Goal: Task Accomplishment & Management: Use online tool/utility

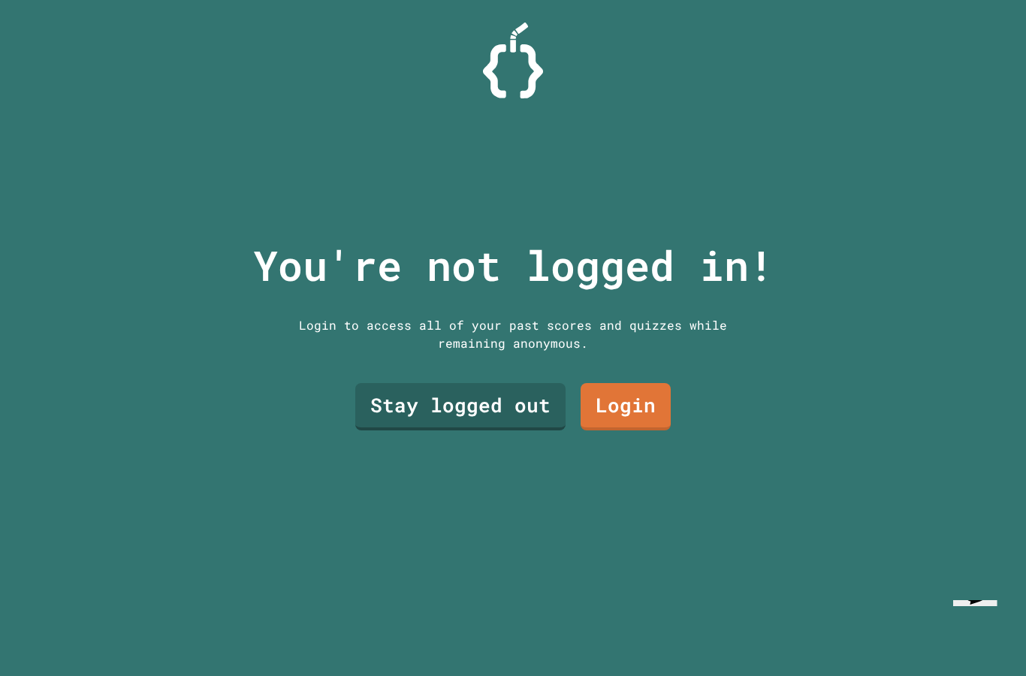
click at [529, 430] on link "Stay logged out" at bounding box center [460, 406] width 210 height 47
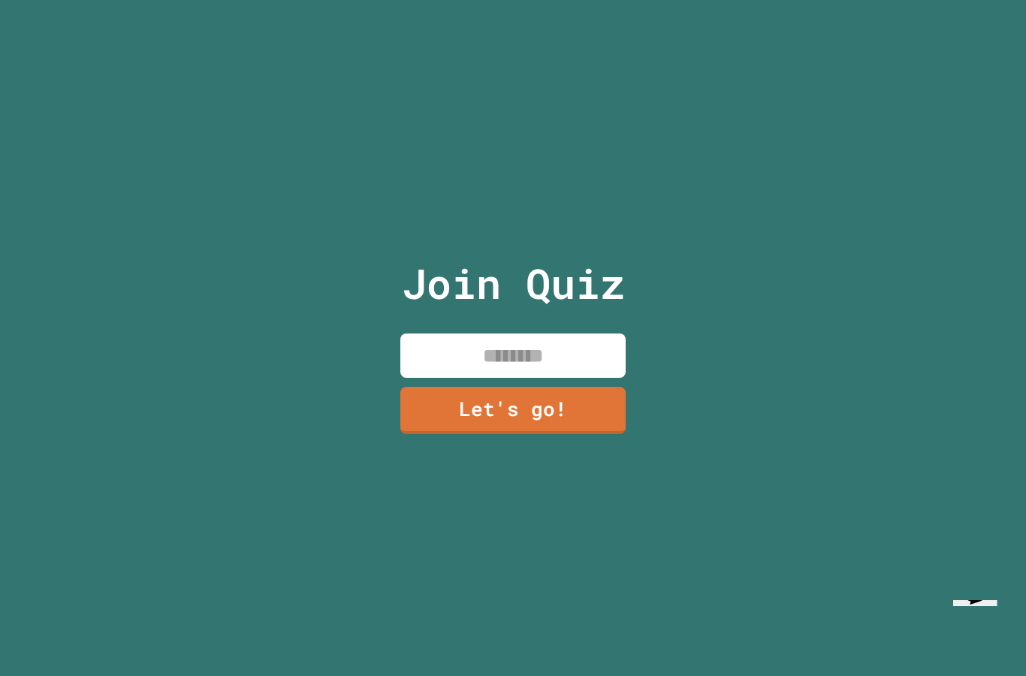
click at [560, 378] on input at bounding box center [512, 355] width 225 height 44
type input "***"
click at [570, 434] on link "Let's go!" at bounding box center [512, 410] width 225 height 47
click at [513, 0] on div at bounding box center [513, 0] width 0 height 0
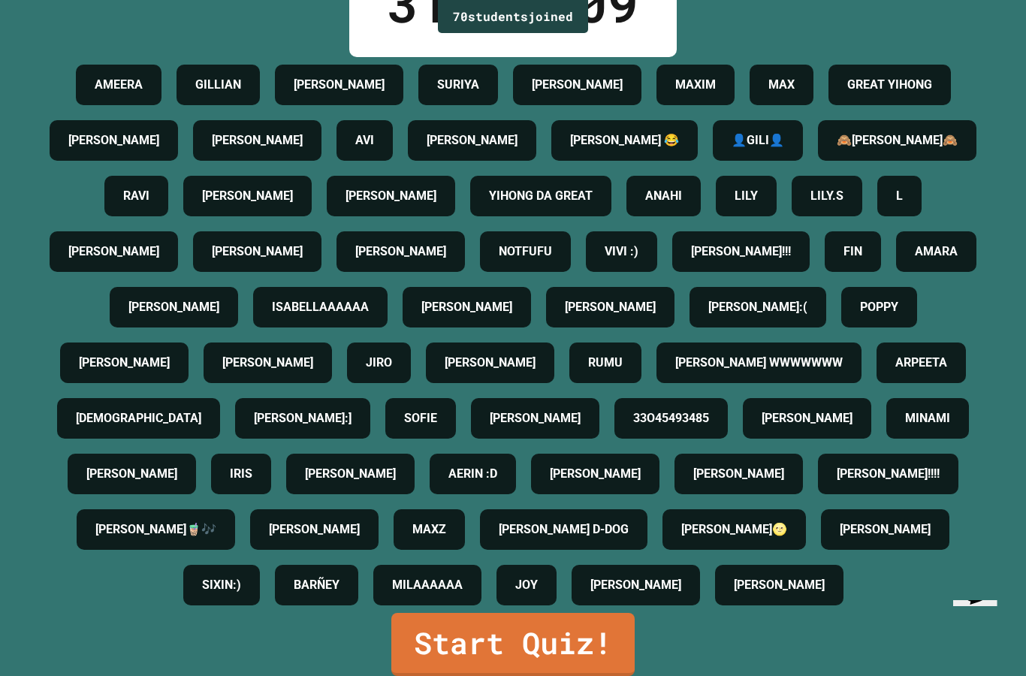
scroll to position [60, 0]
click at [603, 635] on link "Start Quiz!" at bounding box center [512, 644] width 243 height 63
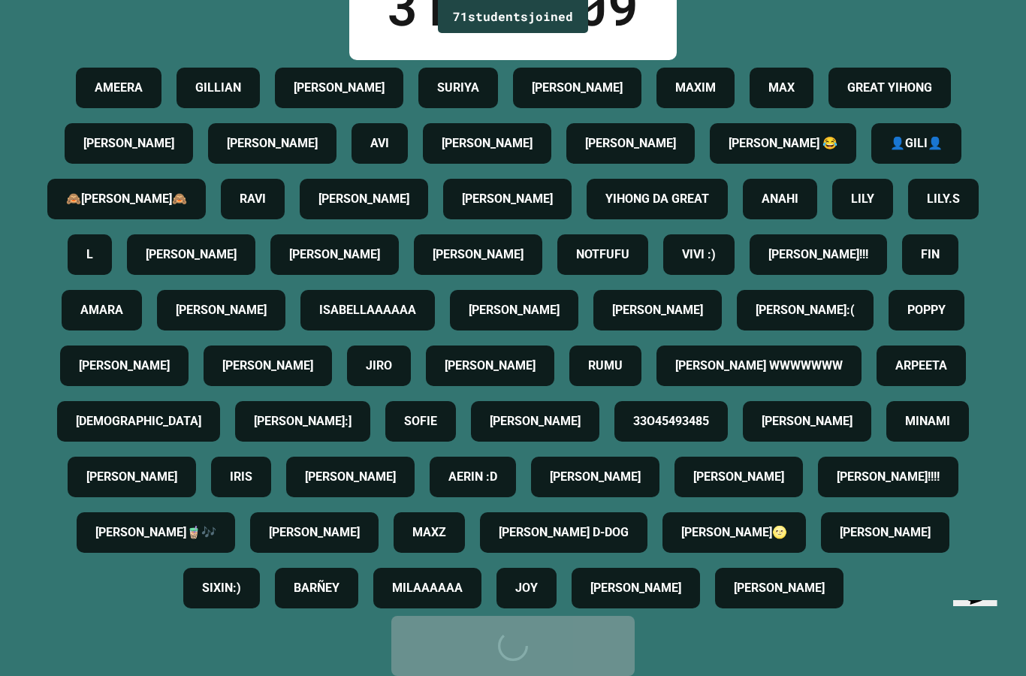
scroll to position [311, 0]
click at [605, 636] on div "Start Quiz!" at bounding box center [513, 645] width 198 height 45
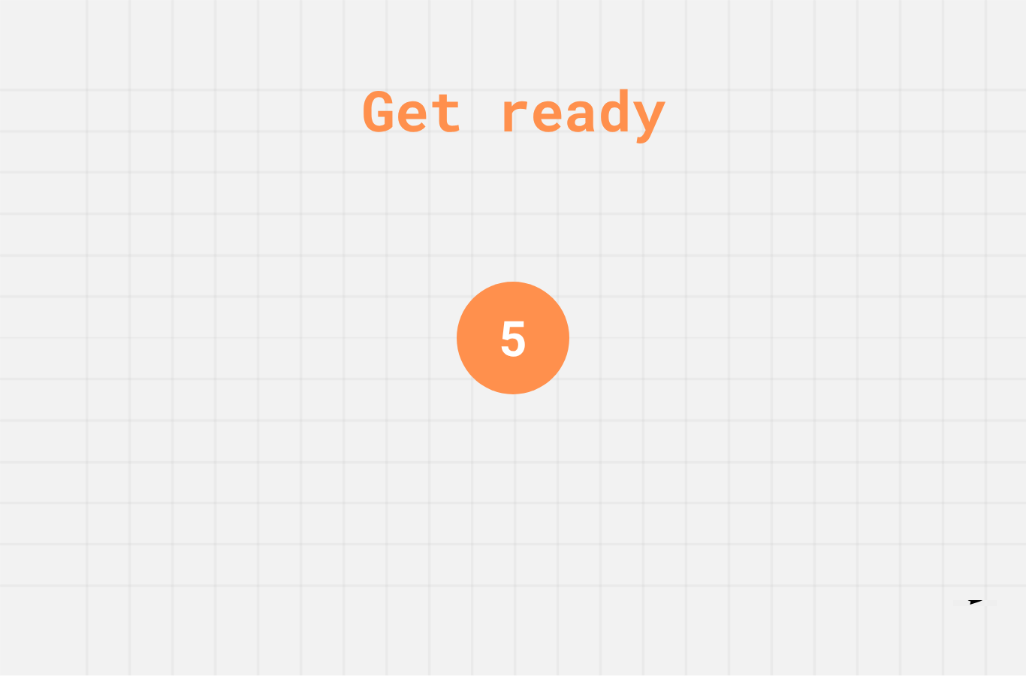
scroll to position [0, 0]
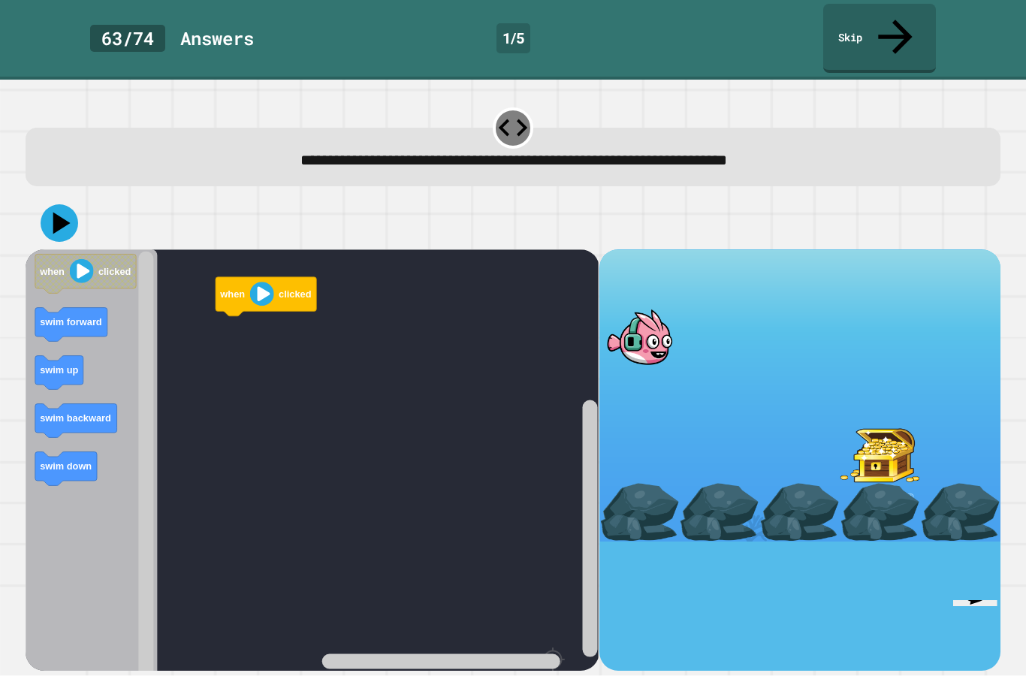
click at [52, 316] on text "swim forward" at bounding box center [71, 321] width 62 height 11
click at [212, 270] on rect "Blockly Workspace" at bounding box center [312, 506] width 573 height 514
click at [153, 351] on rect "Blockly Workspace" at bounding box center [146, 507] width 15 height 510
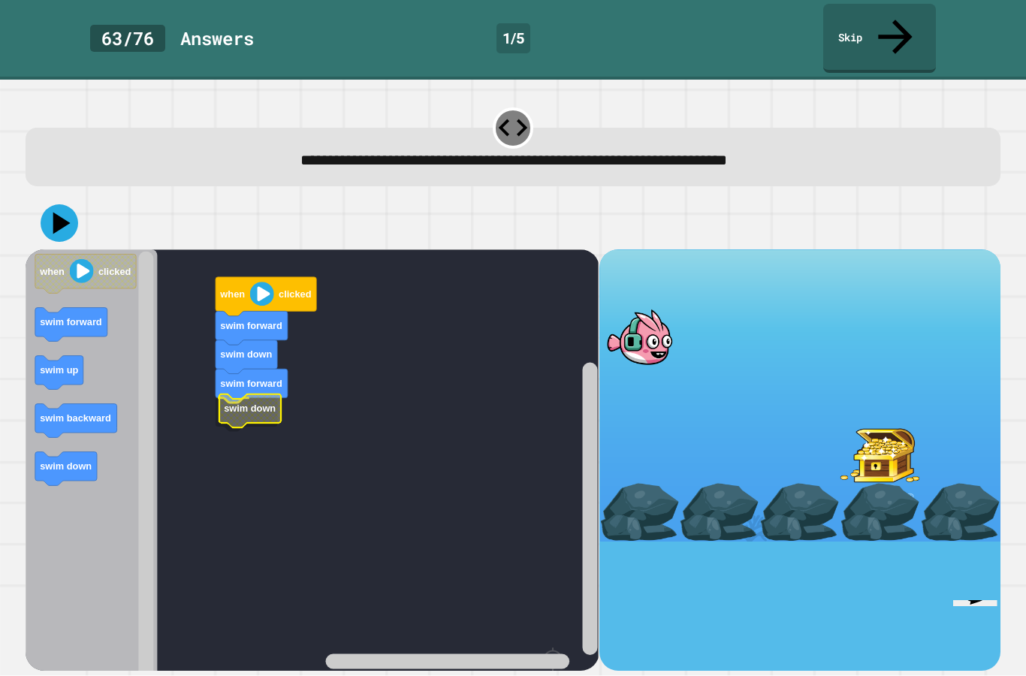
click at [230, 394] on icon "Blockly Workspace" at bounding box center [250, 411] width 62 height 34
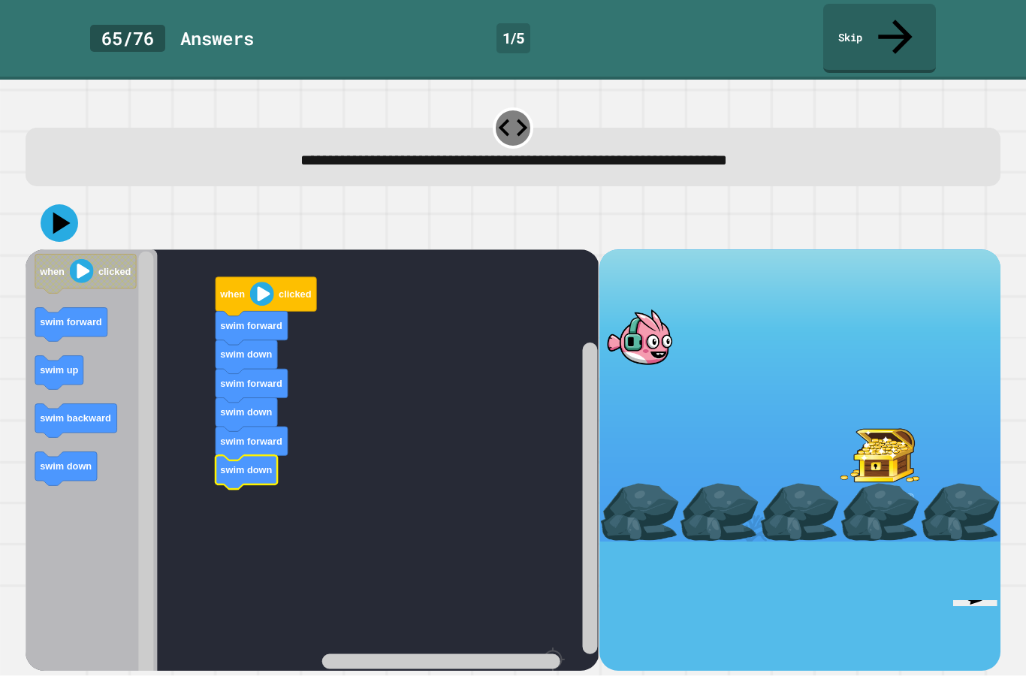
click at [56, 212] on icon at bounding box center [61, 223] width 17 height 22
click at [224, 510] on rect "Blockly Workspace" at bounding box center [312, 506] width 573 height 514
click at [225, 464] on text "swim down" at bounding box center [247, 469] width 52 height 11
click at [227, 454] on icon "Blockly Workspace" at bounding box center [249, 468] width 72 height 34
click at [59, 204] on icon at bounding box center [60, 223] width 38 height 38
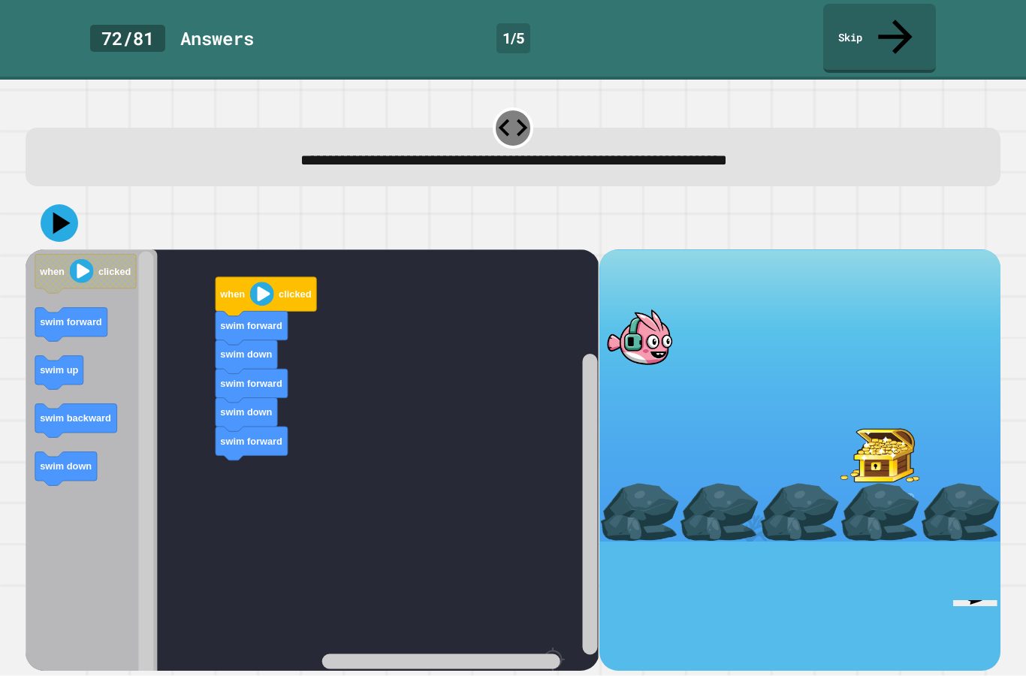
click at [61, 204] on icon at bounding box center [60, 223] width 38 height 38
click at [56, 210] on div at bounding box center [513, 223] width 975 height 53
click at [40, 197] on div at bounding box center [513, 223] width 975 height 53
click at [36, 198] on div at bounding box center [513, 223] width 975 height 53
click at [35, 197] on div at bounding box center [513, 223] width 975 height 53
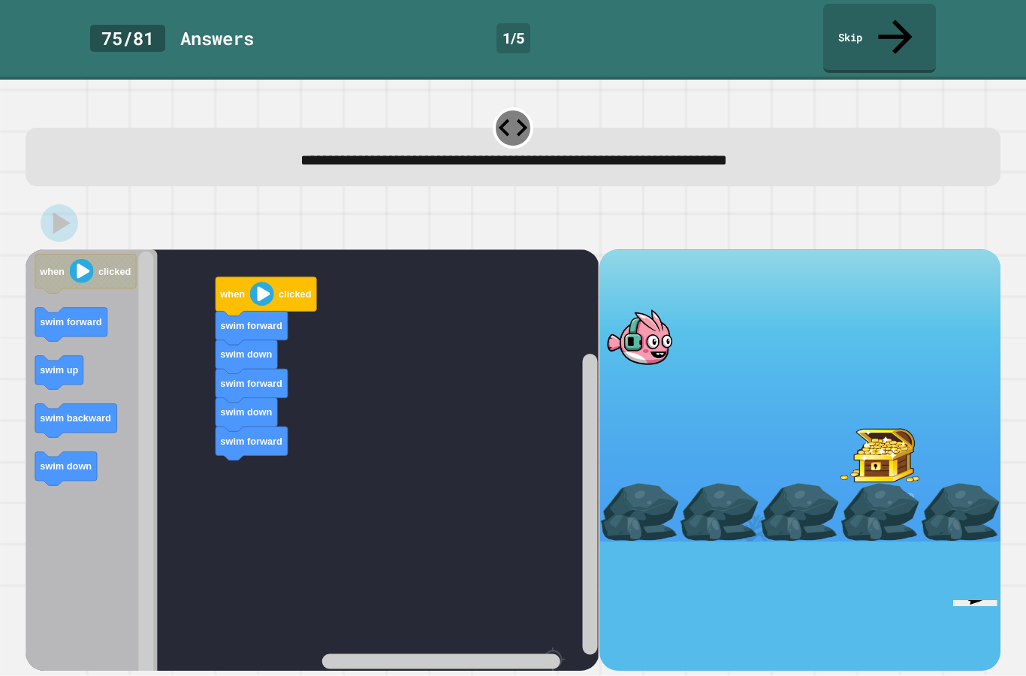
click at [37, 206] on div at bounding box center [513, 223] width 975 height 53
click at [37, 205] on div at bounding box center [513, 223] width 975 height 53
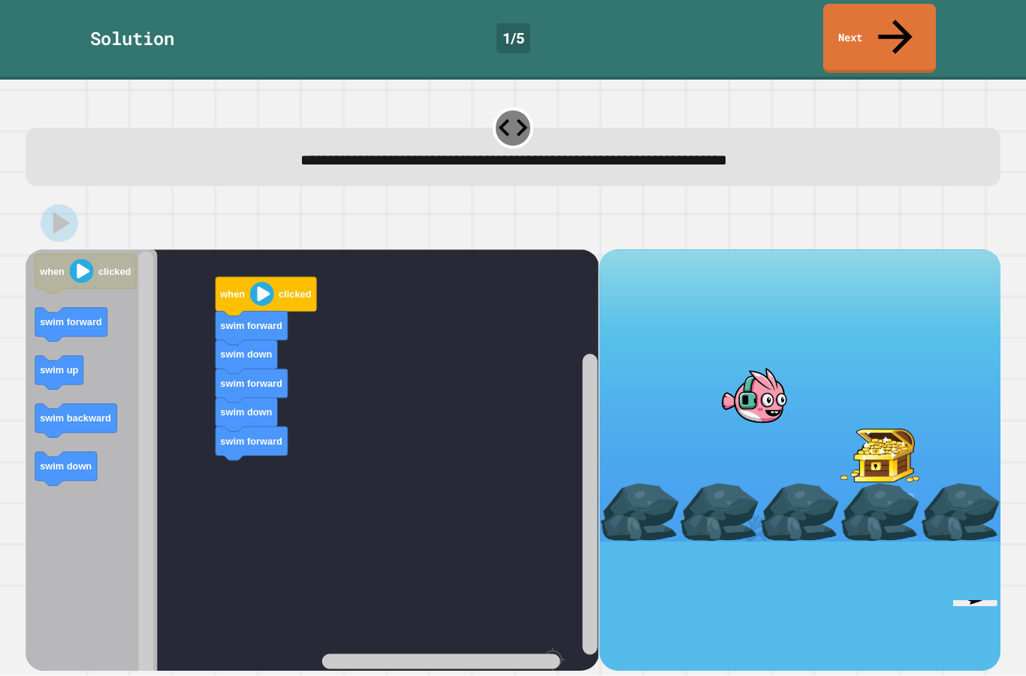
click at [888, 11] on icon at bounding box center [895, 36] width 51 height 51
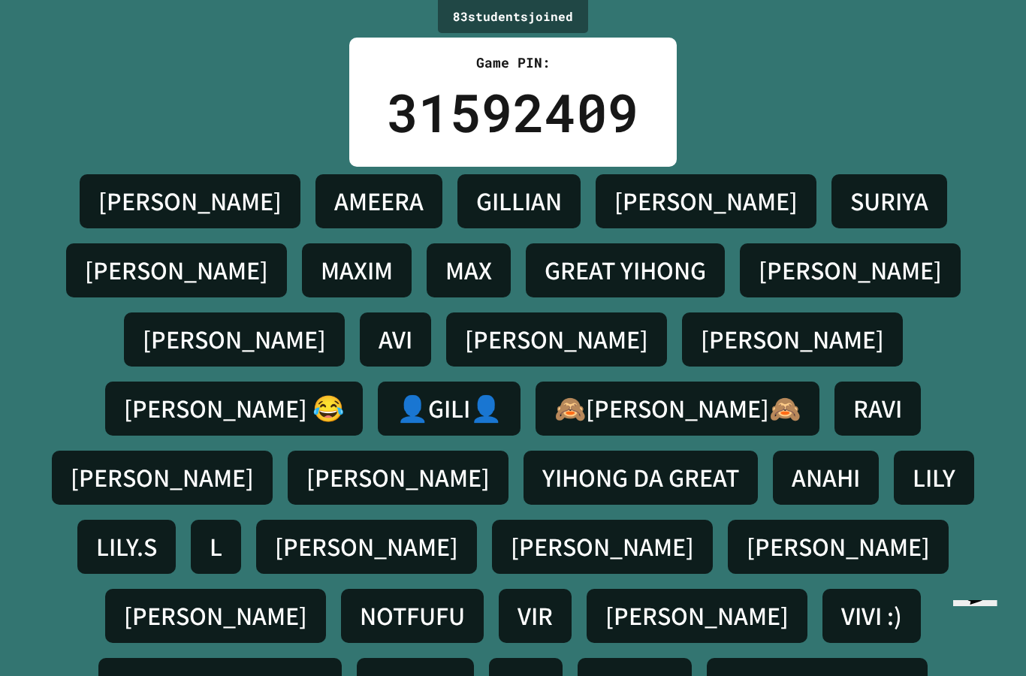
click at [773, 451] on div "ANAHI" at bounding box center [826, 478] width 106 height 54
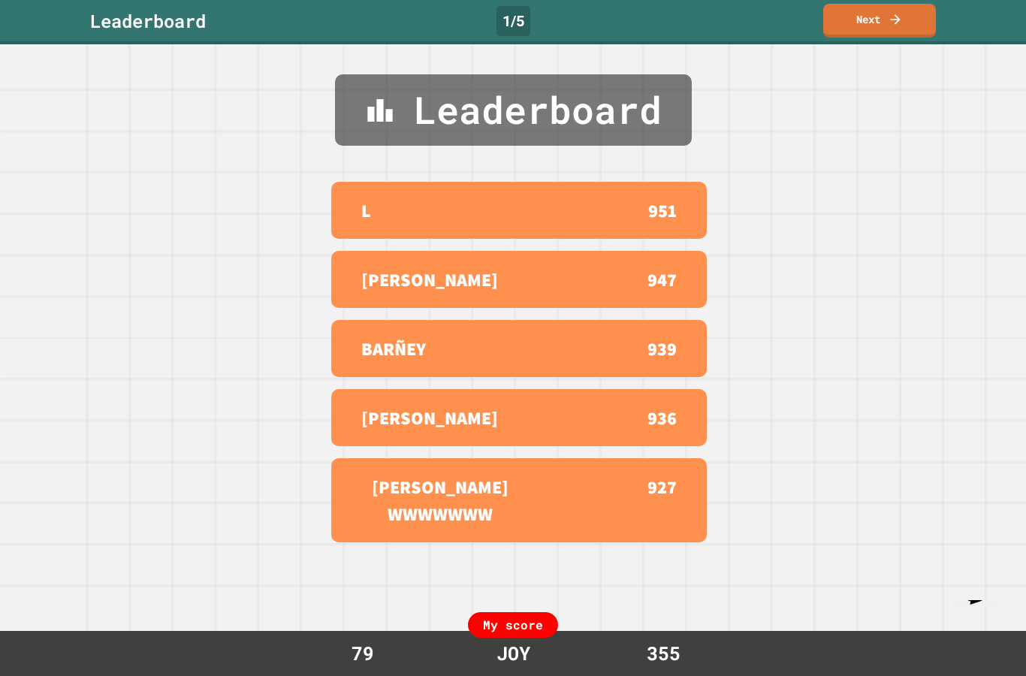
click at [905, 16] on link "Next" at bounding box center [879, 21] width 113 height 34
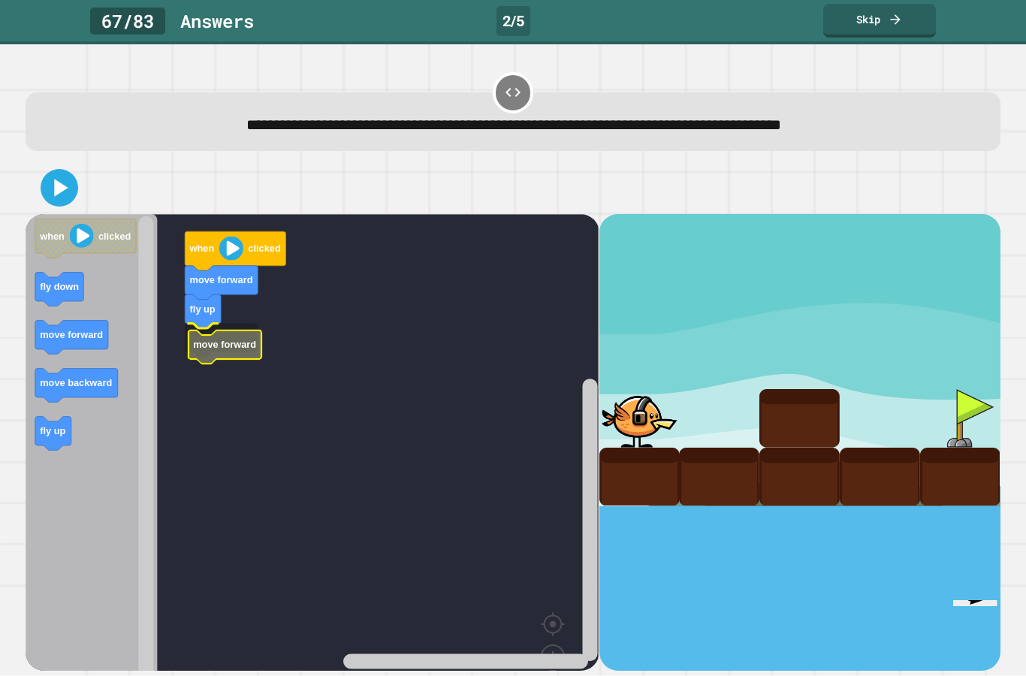
click at [189, 358] on rect "Blockly Workspace" at bounding box center [312, 471] width 573 height 514
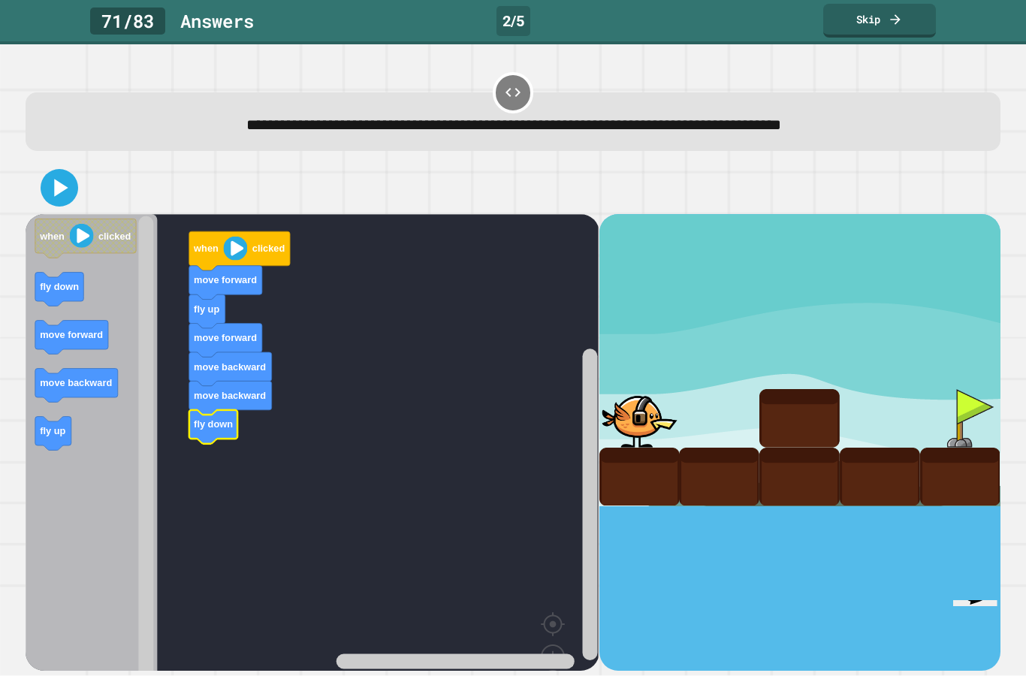
click at [51, 194] on icon at bounding box center [59, 188] width 30 height 30
click at [53, 196] on icon at bounding box center [59, 188] width 30 height 30
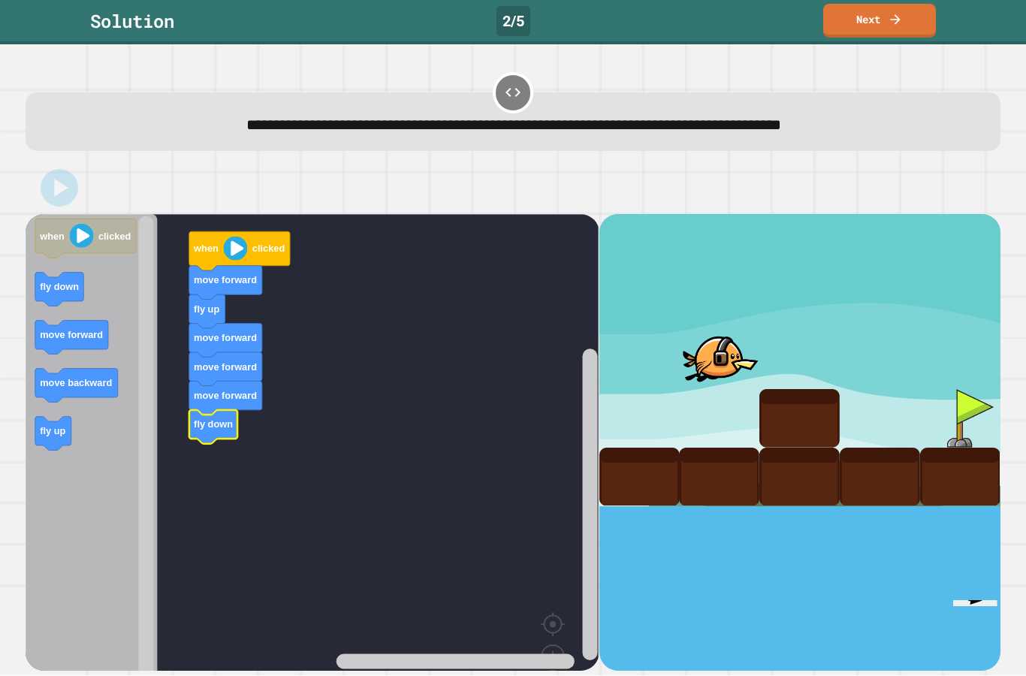
click at [885, 14] on link "Next" at bounding box center [879, 21] width 113 height 34
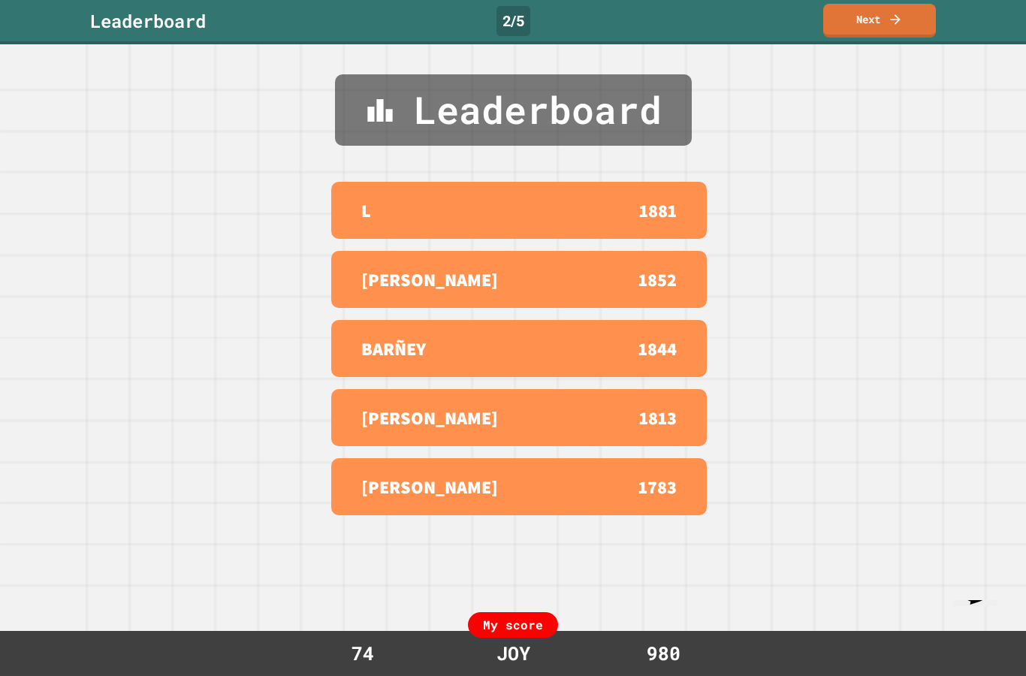
click at [890, 25] on icon at bounding box center [895, 19] width 15 height 15
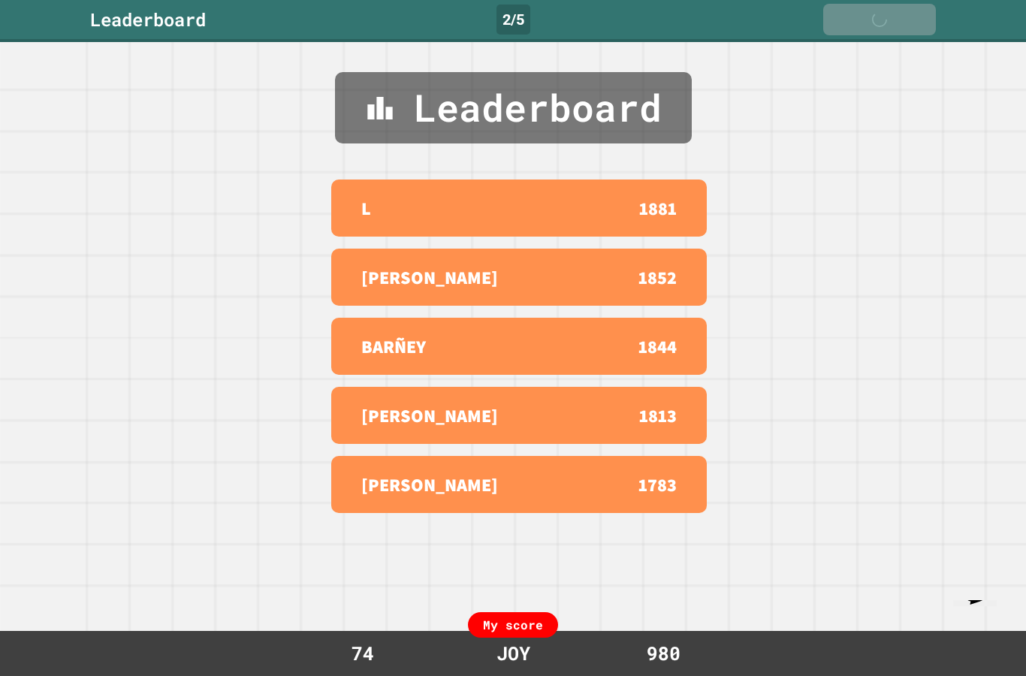
click at [912, 20] on link "Next" at bounding box center [879, 20] width 113 height 32
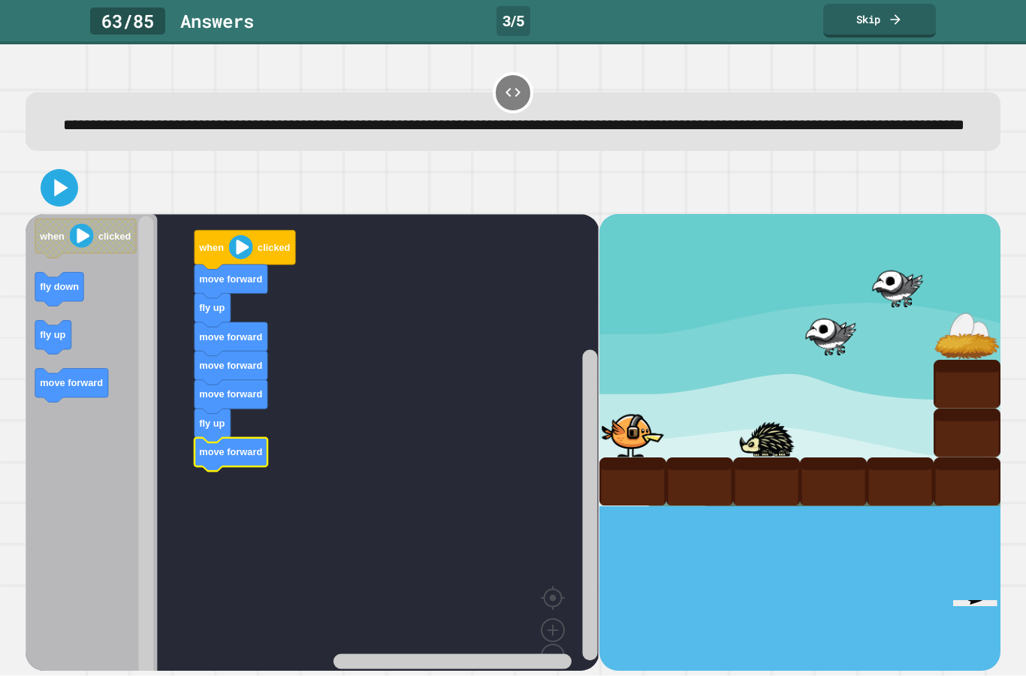
click at [49, 203] on icon at bounding box center [59, 188] width 30 height 30
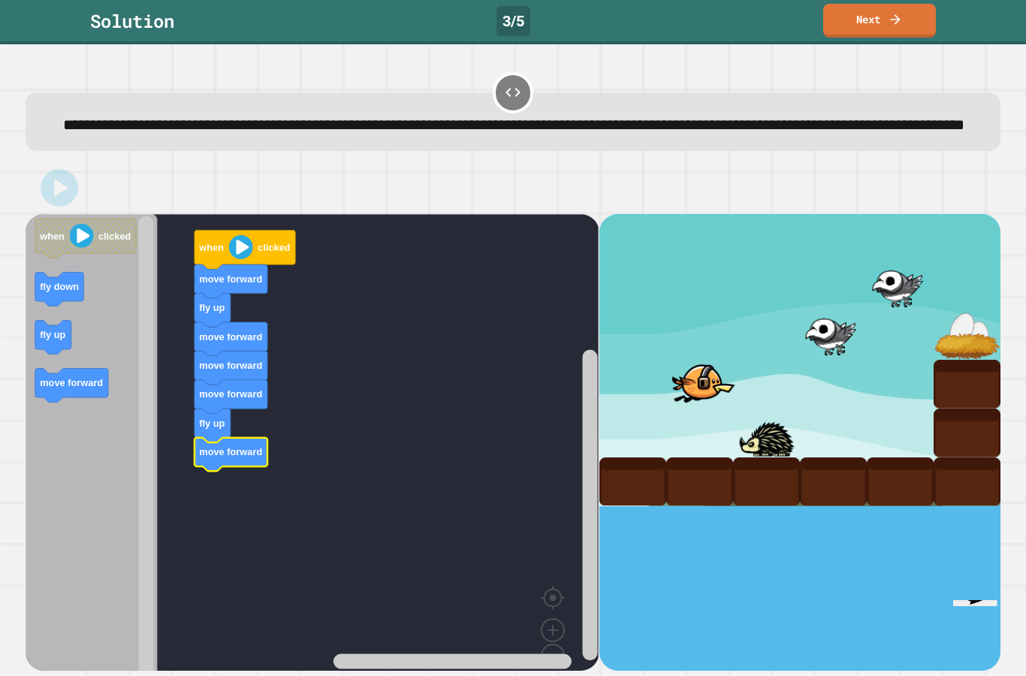
click at [901, 14] on icon at bounding box center [895, 19] width 15 height 15
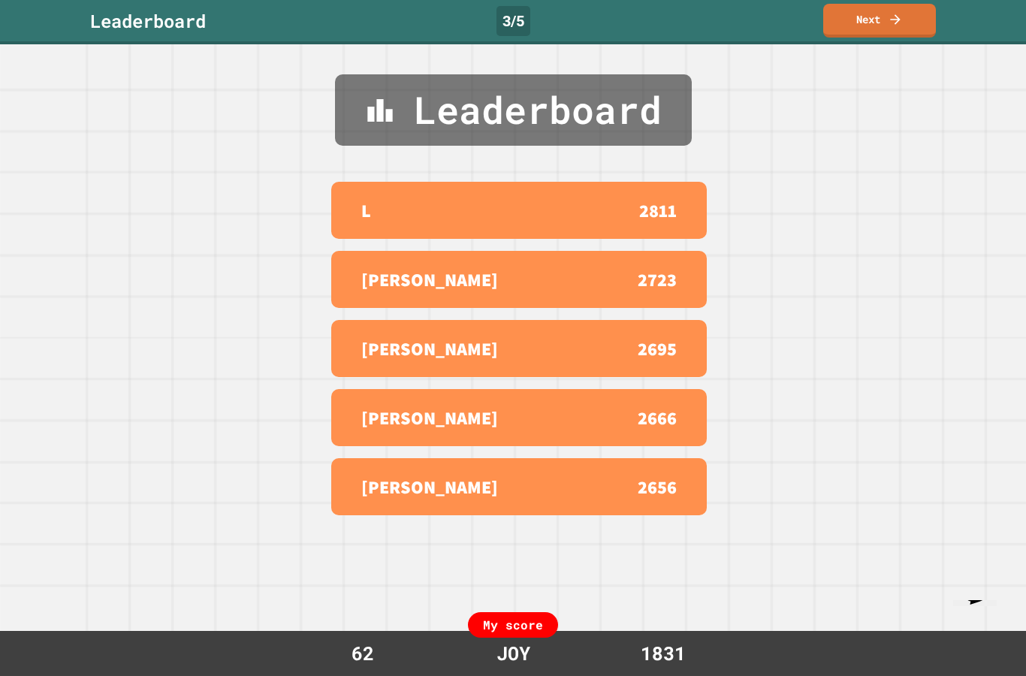
click at [862, 18] on link "Next" at bounding box center [879, 21] width 113 height 34
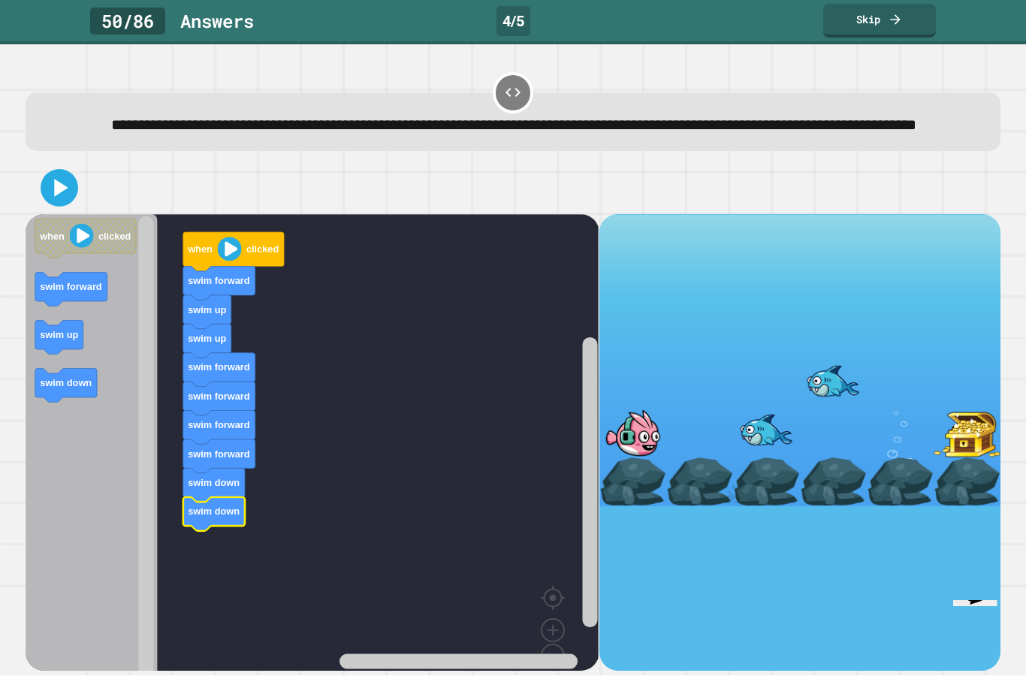
click at [49, 203] on icon at bounding box center [59, 188] width 30 height 30
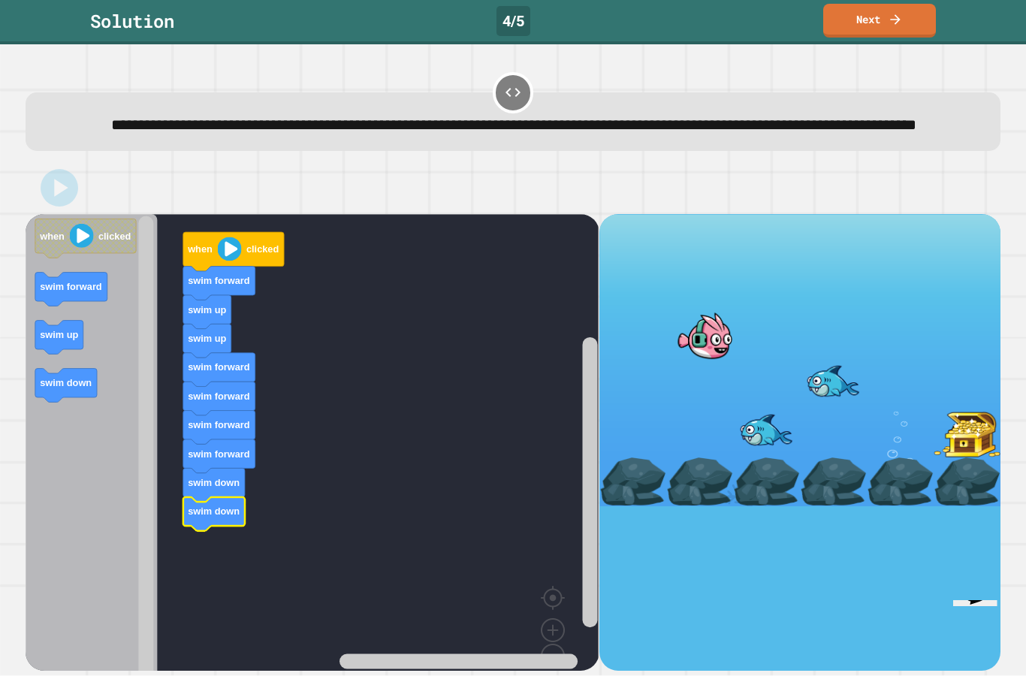
click at [913, 7] on link "Next" at bounding box center [879, 21] width 113 height 34
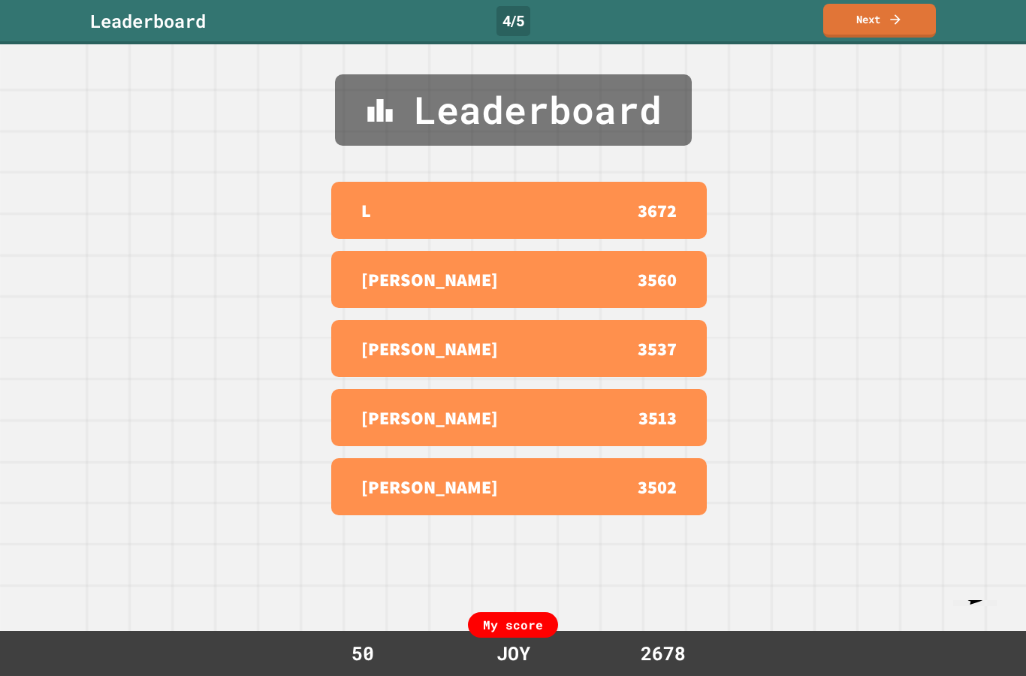
click at [891, 20] on icon at bounding box center [895, 19] width 15 height 15
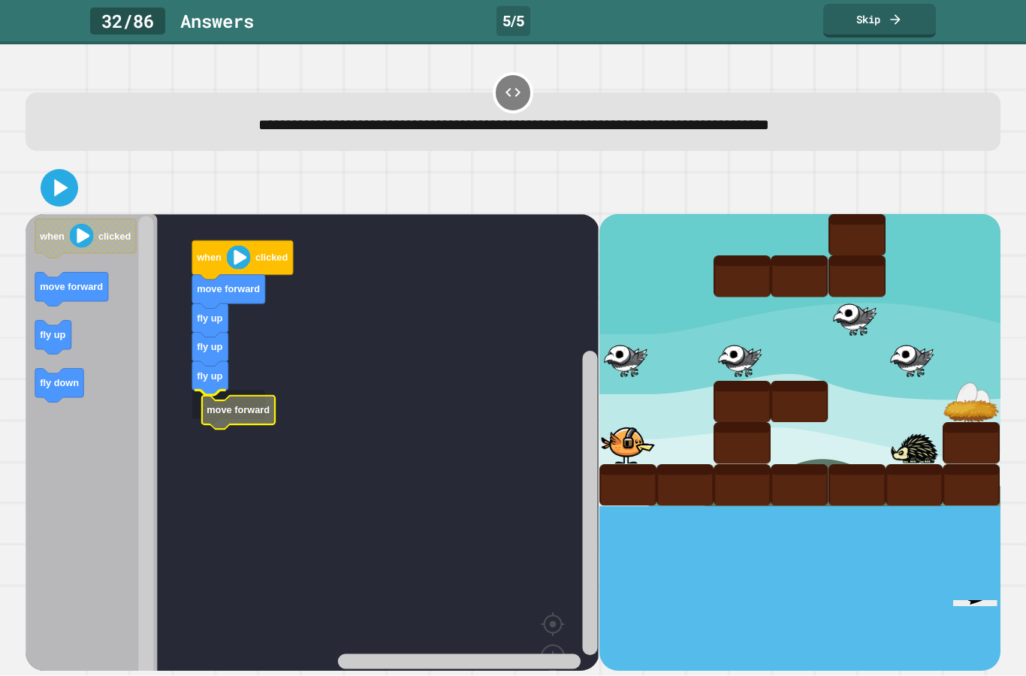
click at [186, 432] on rect "Blockly Workspace" at bounding box center [312, 471] width 573 height 514
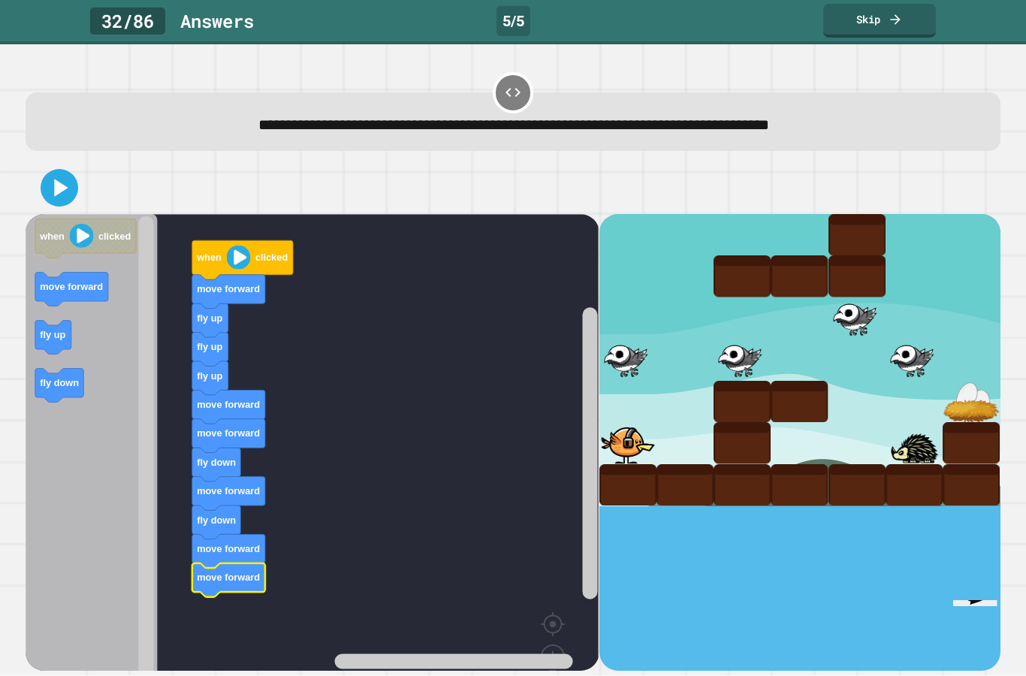
click at [888, 20] on icon at bounding box center [895, 19] width 15 height 15
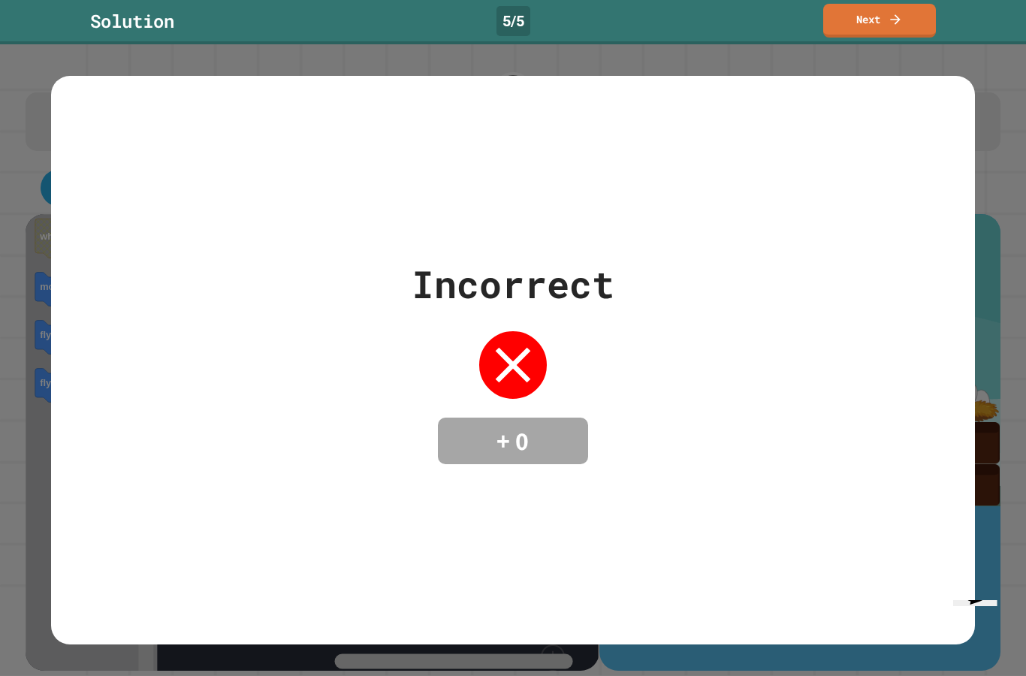
click at [882, 11] on link "Next" at bounding box center [879, 21] width 113 height 34
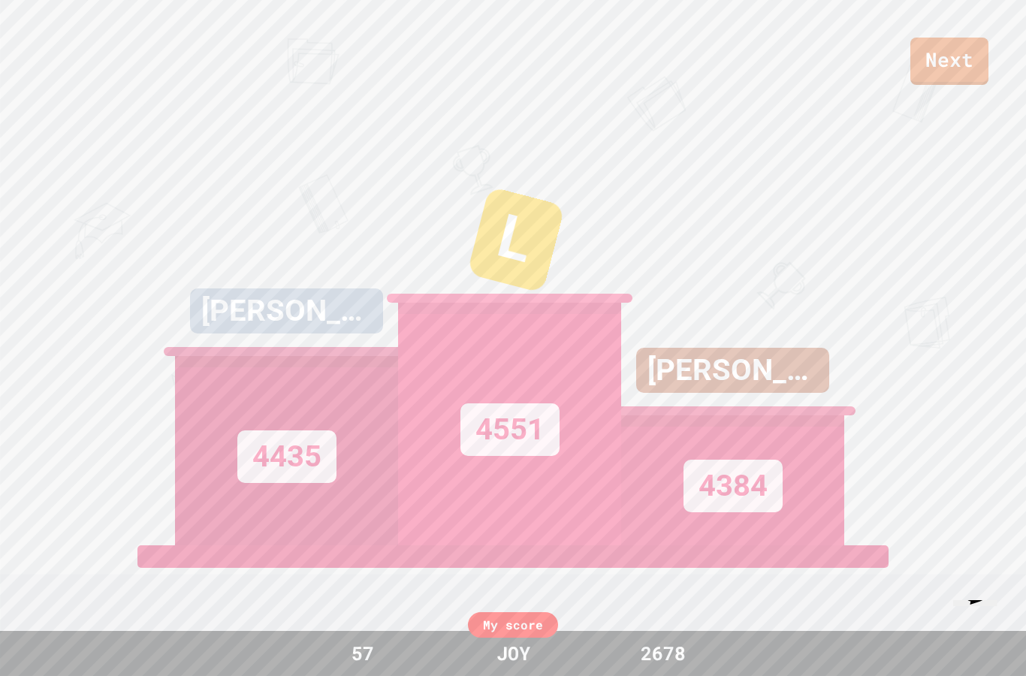
click at [951, 79] on link "Next" at bounding box center [949, 61] width 78 height 47
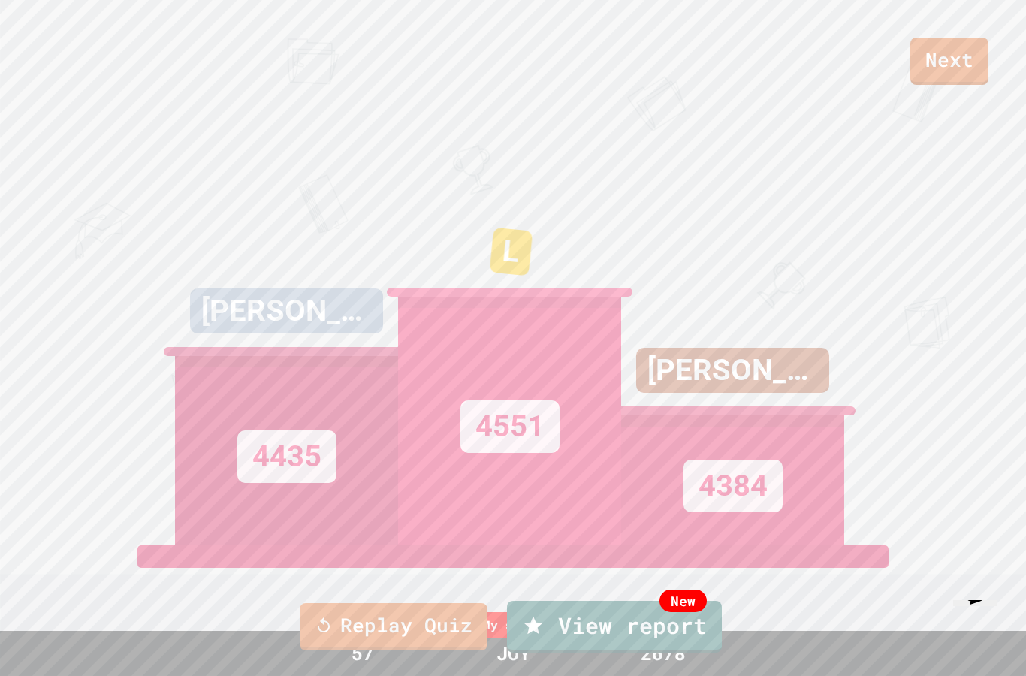
click at [375, 630] on link "Replay Quiz" at bounding box center [394, 626] width 188 height 47
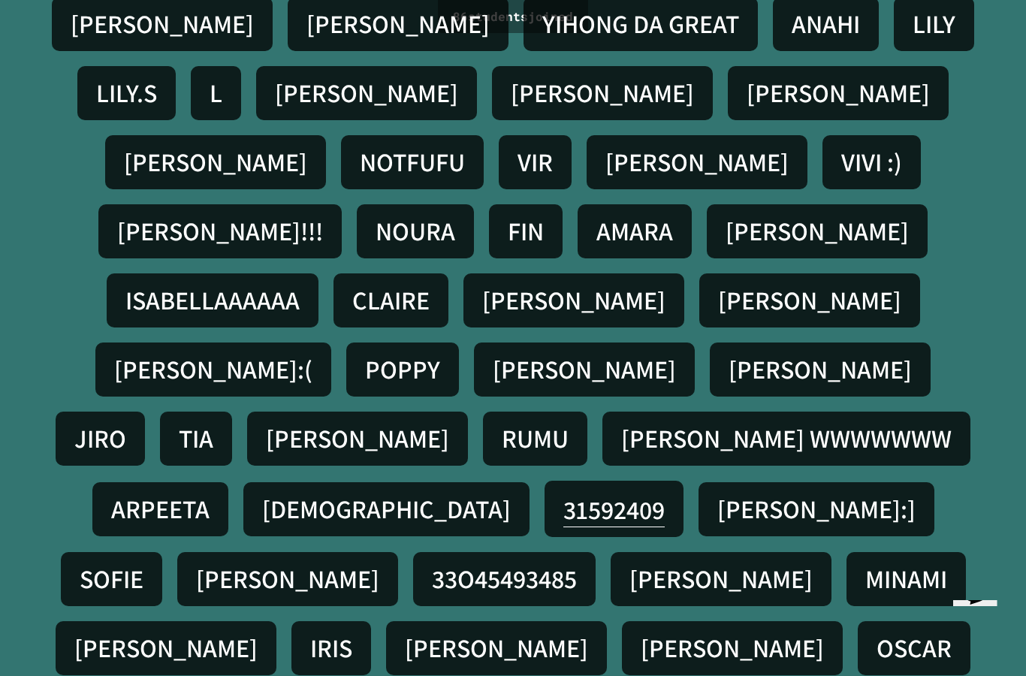
scroll to position [60, 0]
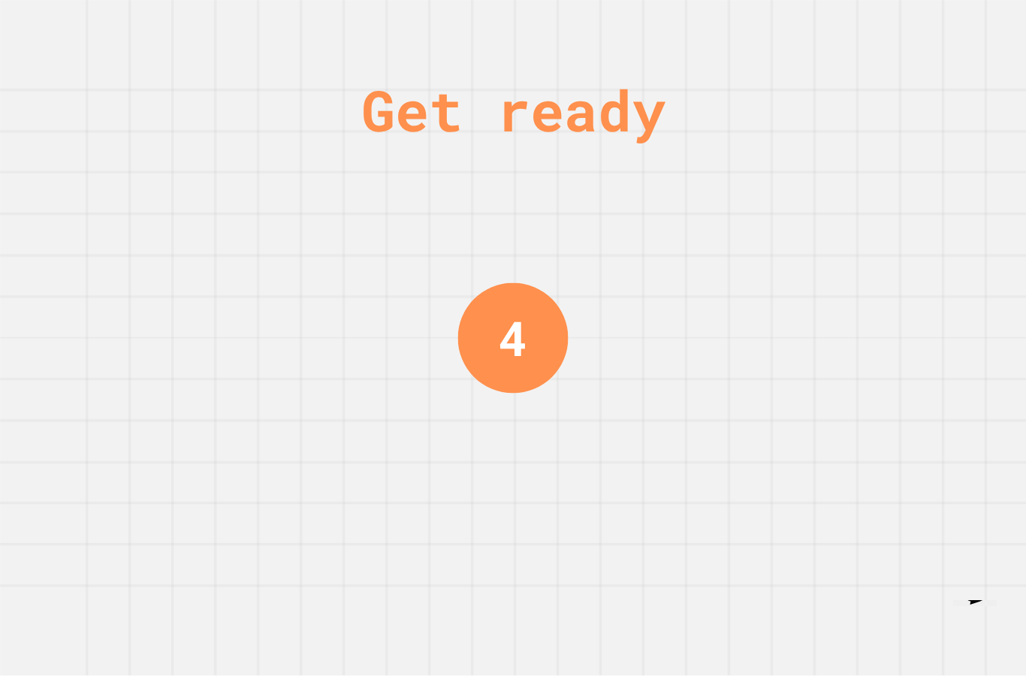
scroll to position [0, 0]
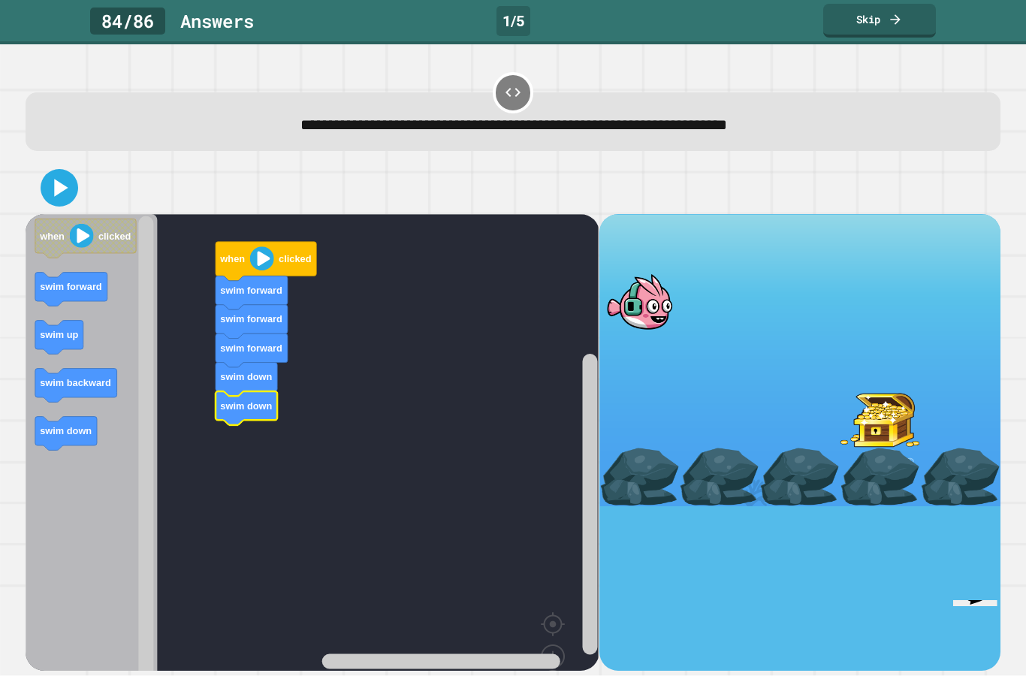
click at [58, 173] on icon at bounding box center [59, 188] width 30 height 30
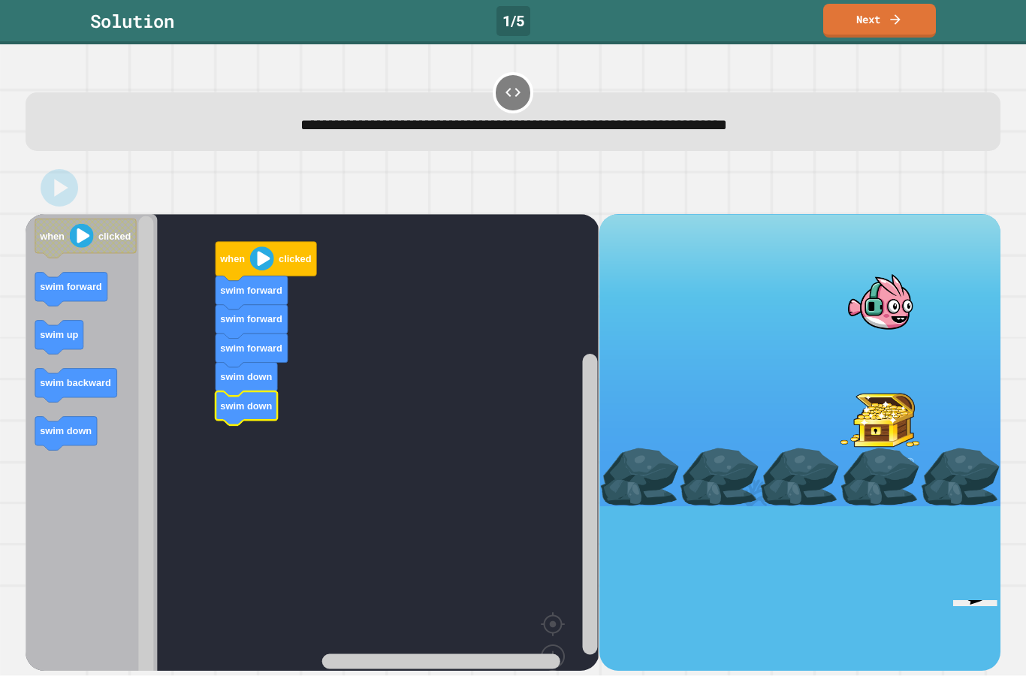
click at [917, 19] on link "Next" at bounding box center [879, 21] width 113 height 34
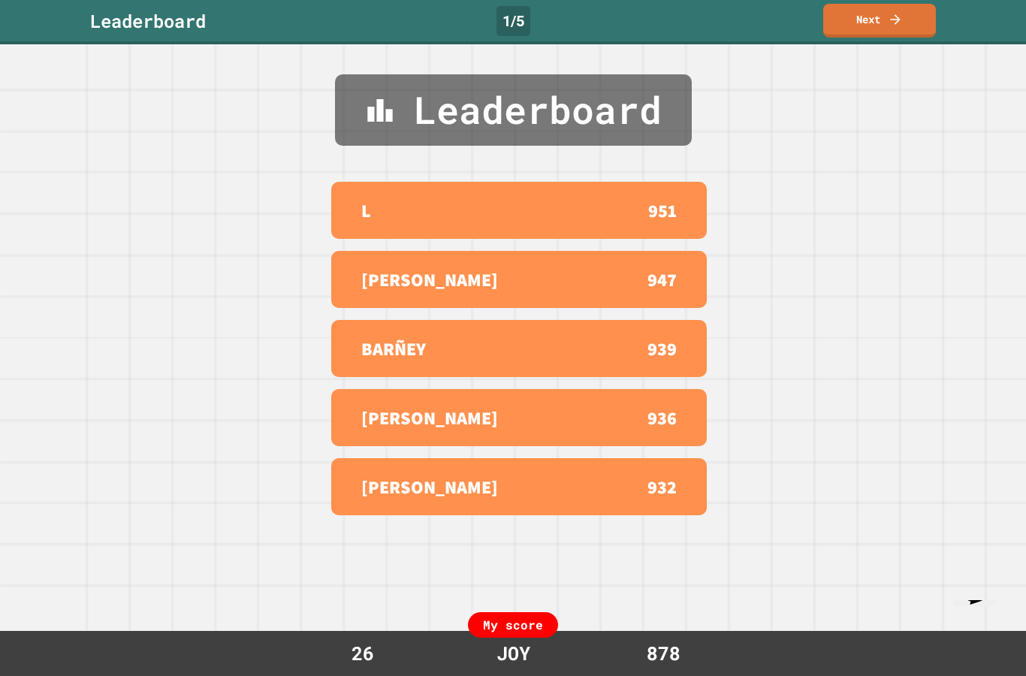
click at [900, 18] on icon at bounding box center [895, 19] width 15 height 15
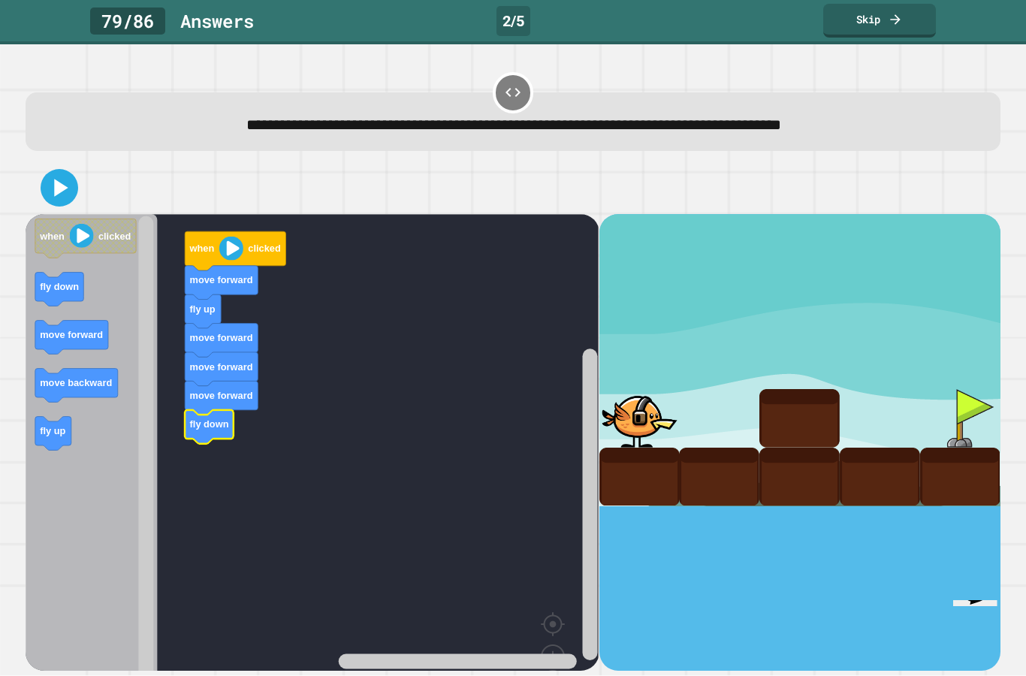
click at [50, 196] on icon at bounding box center [59, 188] width 30 height 30
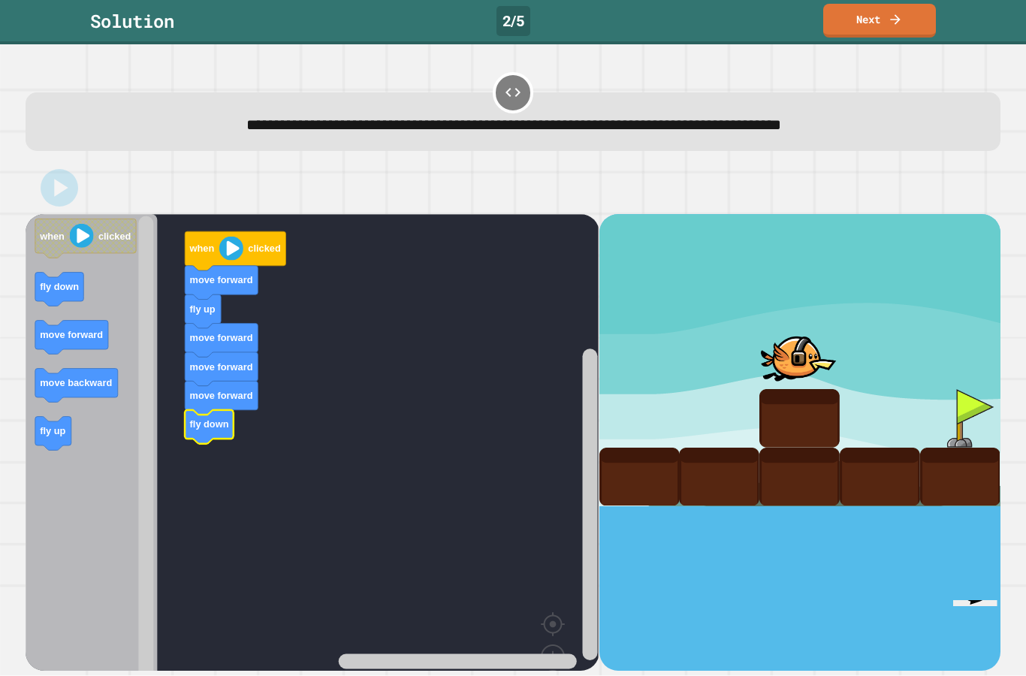
click at [897, 29] on link "Next" at bounding box center [879, 21] width 113 height 34
